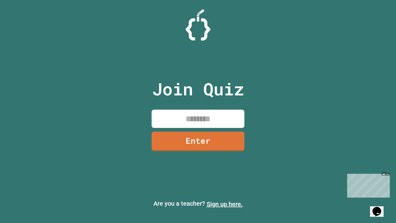
click at [225, 204] on link "Sign up here." at bounding box center [225, 203] width 36 height 7
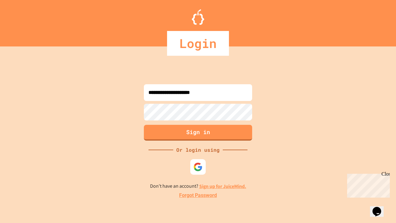
type input "**********"
